Goal: Task Accomplishment & Management: Manage account settings

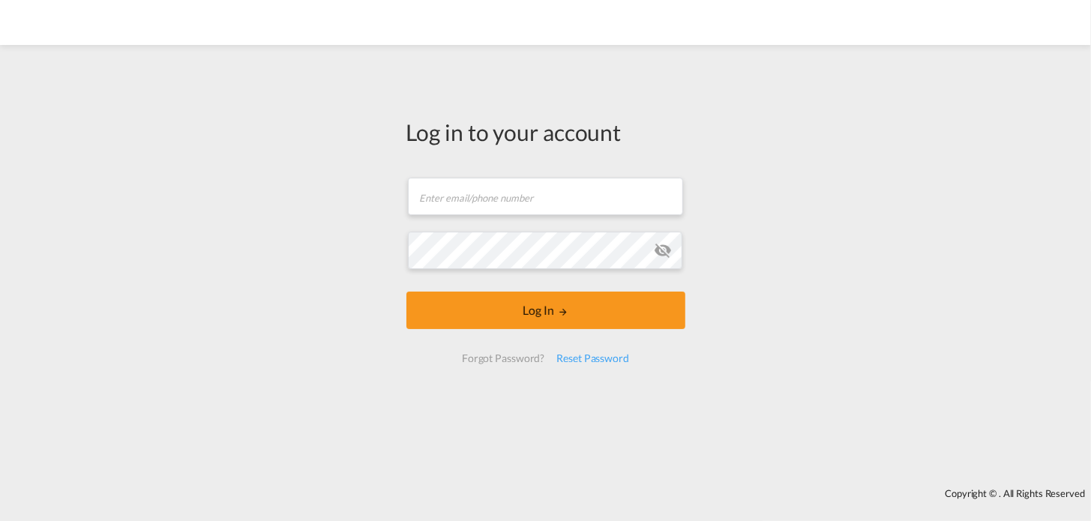
click at [480, 177] on md-input-container "Email field is required" at bounding box center [545, 196] width 279 height 40
click at [480, 183] on input "text" at bounding box center [545, 196] width 275 height 37
click at [471, 197] on input "text" at bounding box center [545, 196] width 275 height 37
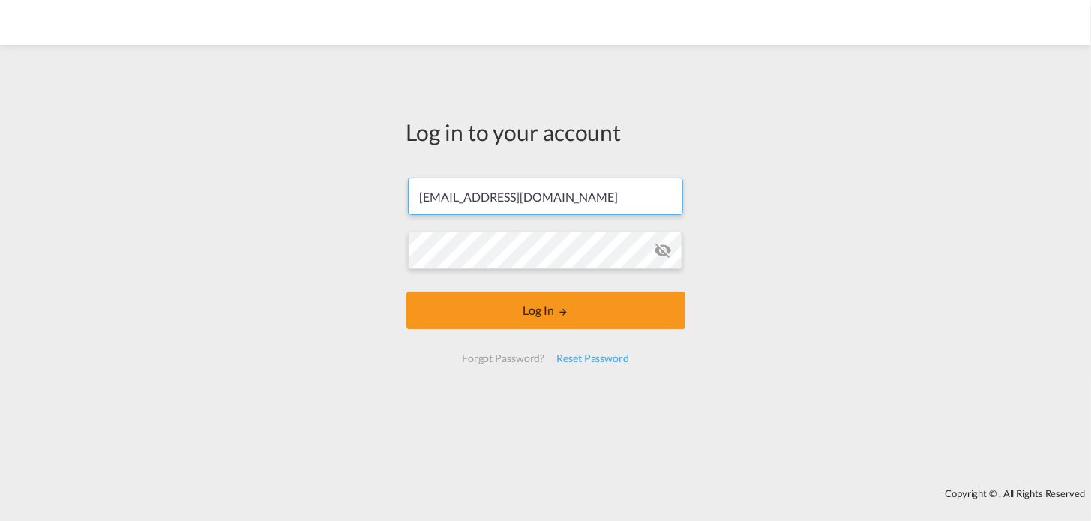
type input "[EMAIL_ADDRESS][DOMAIN_NAME]"
click at [662, 245] on md-icon "icon-eye-off" at bounding box center [663, 250] width 18 height 18
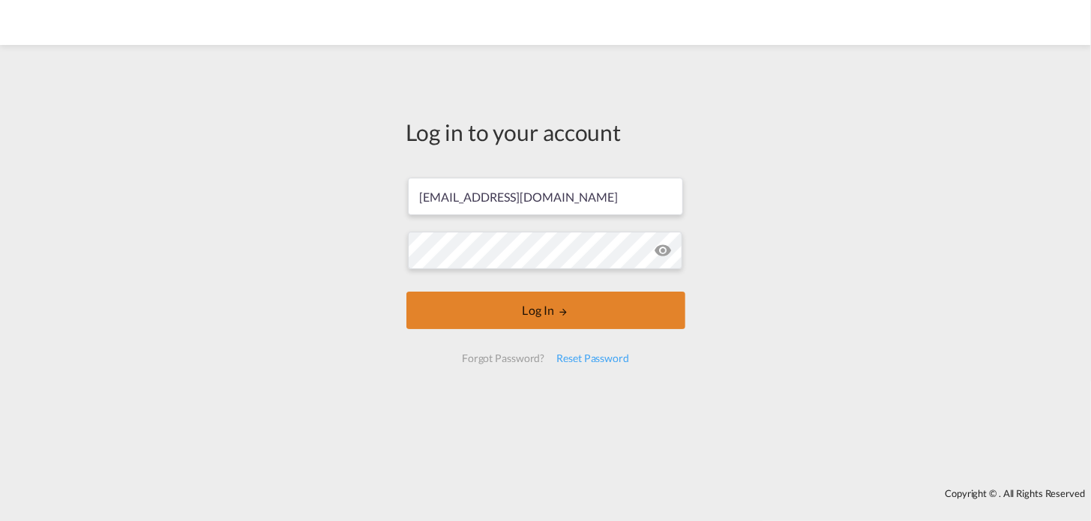
click at [533, 307] on button "Log In" at bounding box center [545, 310] width 279 height 37
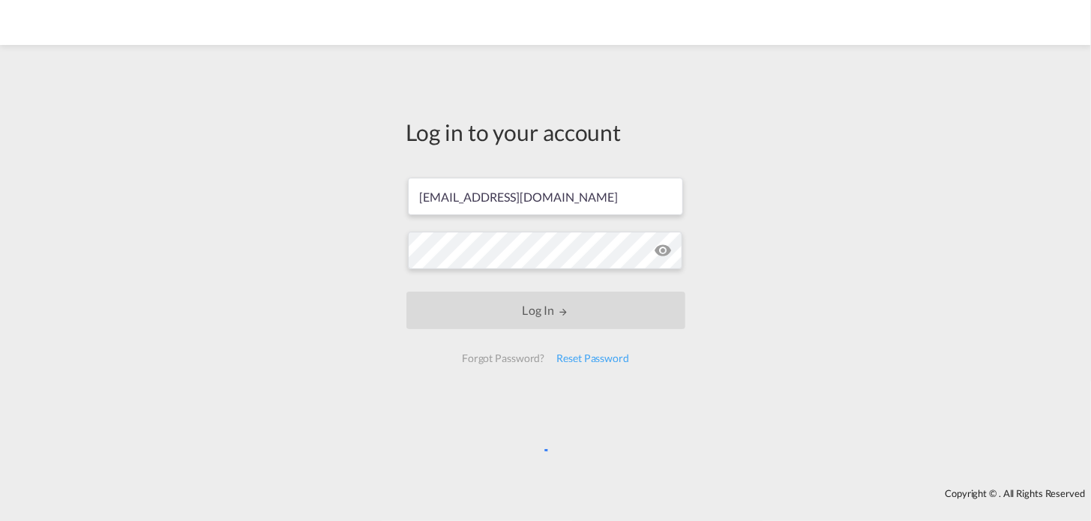
drag, startPoint x: 533, startPoint y: 400, endPoint x: 515, endPoint y: 412, distance: 21.6
click at [534, 400] on div "Log in to your account [EMAIL_ADDRESS][DOMAIN_NAME] Log In Forgot Password? Res…" at bounding box center [545, 246] width 301 height 389
click at [463, 417] on div "Log in to your account [EMAIL_ADDRESS][DOMAIN_NAME] Log In Forgot Password? Res…" at bounding box center [545, 246] width 301 height 389
drag, startPoint x: 463, startPoint y: 415, endPoint x: 456, endPoint y: 411, distance: 7.7
click at [456, 411] on div "Log in to your account [EMAIL_ADDRESS][DOMAIN_NAME] Log In Forgot Password? Res…" at bounding box center [545, 246] width 301 height 389
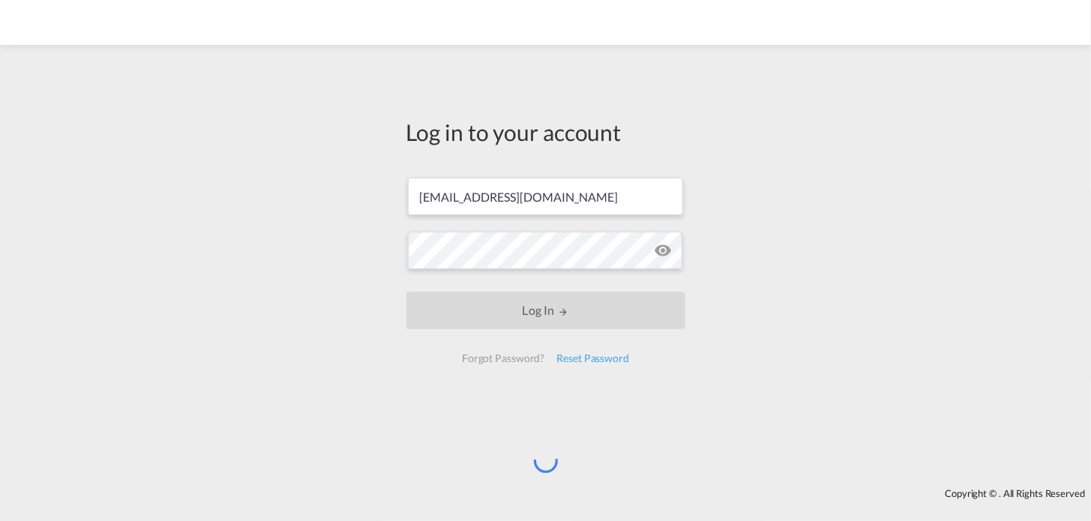
drag, startPoint x: 441, startPoint y: 406, endPoint x: 499, endPoint y: 408, distance: 57.8
click at [447, 403] on div "Log in to your account [EMAIL_ADDRESS][DOMAIN_NAME] Log In Forgot Password? Res…" at bounding box center [545, 246] width 301 height 389
drag, startPoint x: 499, startPoint y: 408, endPoint x: 514, endPoint y: 406, distance: 15.8
click at [502, 406] on div "Log in to your account [EMAIL_ADDRESS][DOMAIN_NAME] Log In Forgot Password? Res…" at bounding box center [545, 246] width 301 height 389
drag, startPoint x: 514, startPoint y: 406, endPoint x: 527, endPoint y: 410, distance: 13.3
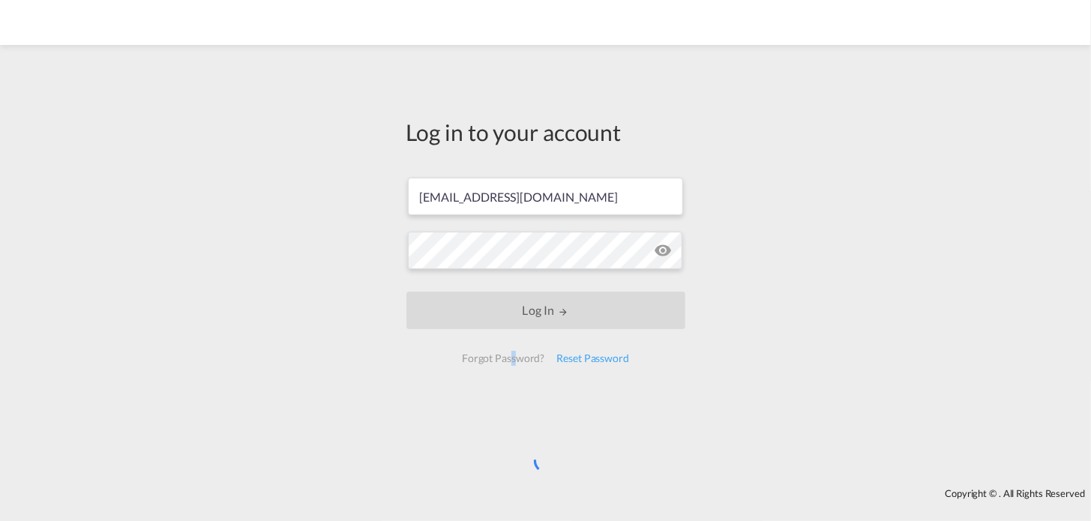
click at [526, 410] on div "Log in to your account [EMAIL_ADDRESS][DOMAIN_NAME] Log In Forgot Password? Res…" at bounding box center [545, 246] width 301 height 389
click at [526, 412] on div "Log in to your account [EMAIL_ADDRESS][DOMAIN_NAME] Log In Forgot Password? Res…" at bounding box center [545, 246] width 301 height 389
click at [429, 424] on div "Log in to your account [EMAIL_ADDRESS][DOMAIN_NAME] Log In Forgot Password? Res…" at bounding box center [545, 246] width 301 height 389
